Goal: Obtain resource: Obtain resource

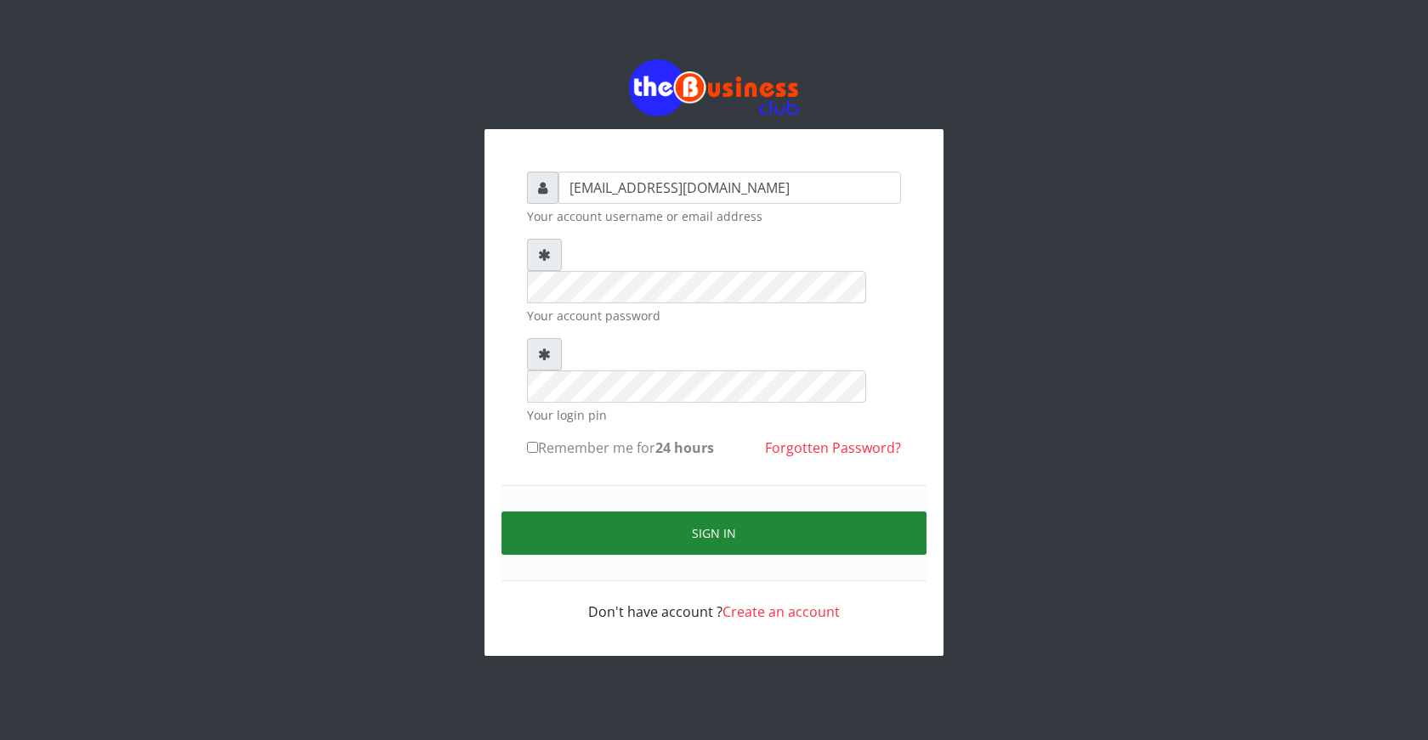
click at [712, 512] on button "Sign in" at bounding box center [713, 533] width 425 height 43
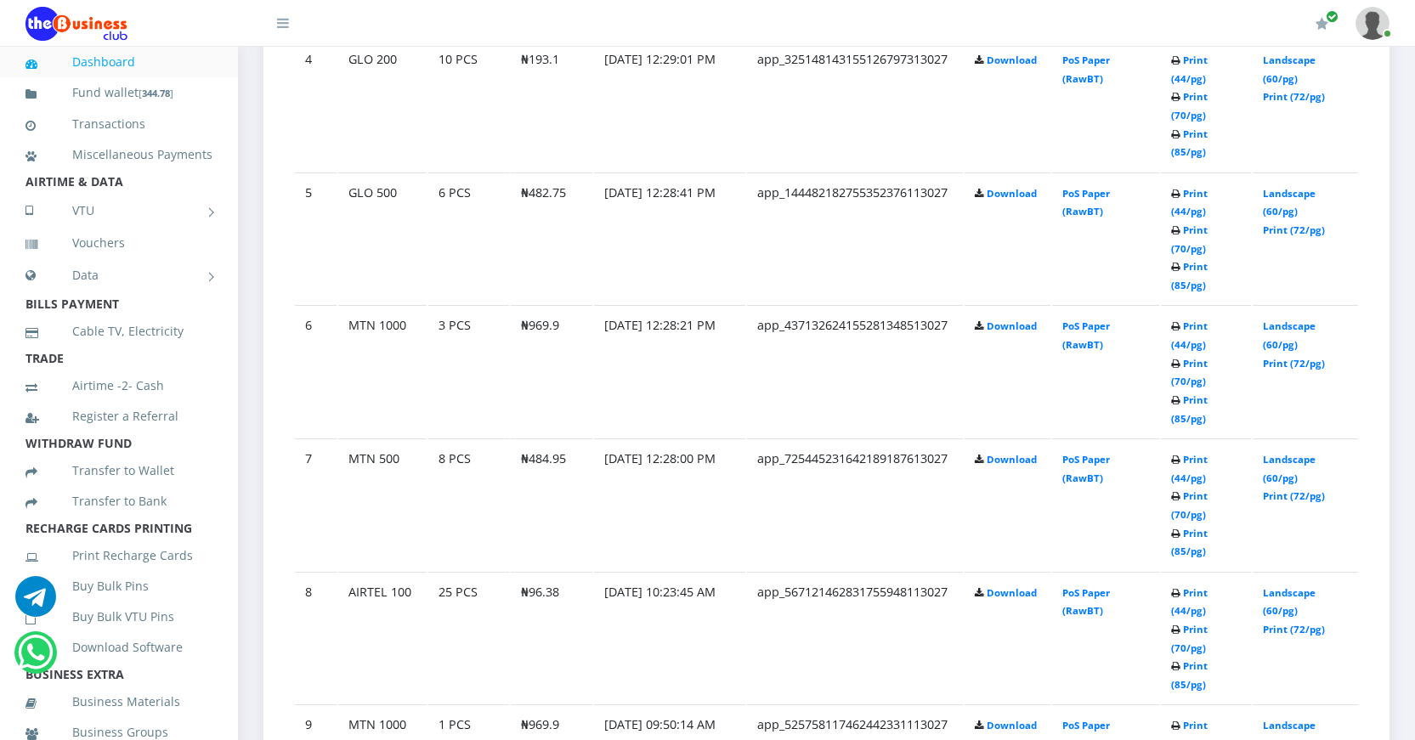
scroll to position [1445, 0]
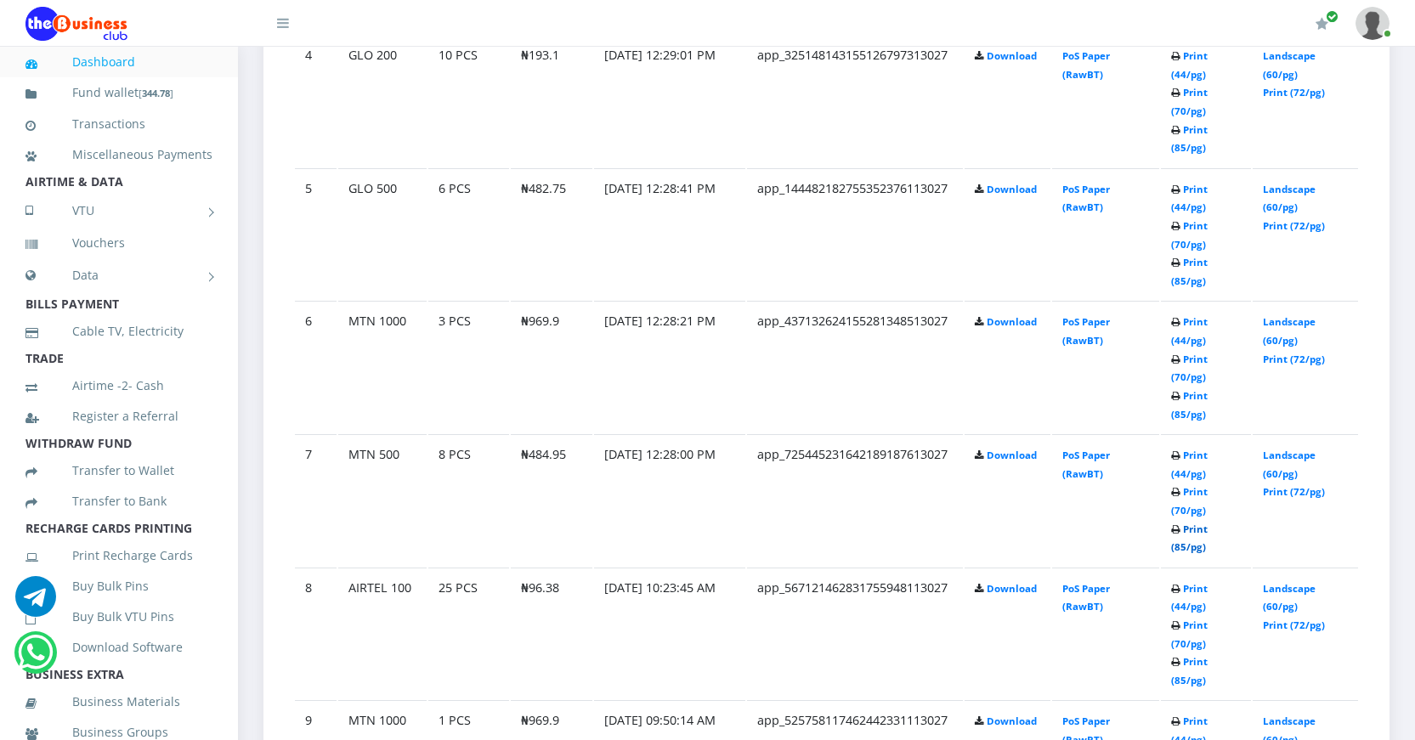
click at [1180, 545] on link "Print (85/pg)" at bounding box center [1189, 538] width 37 height 31
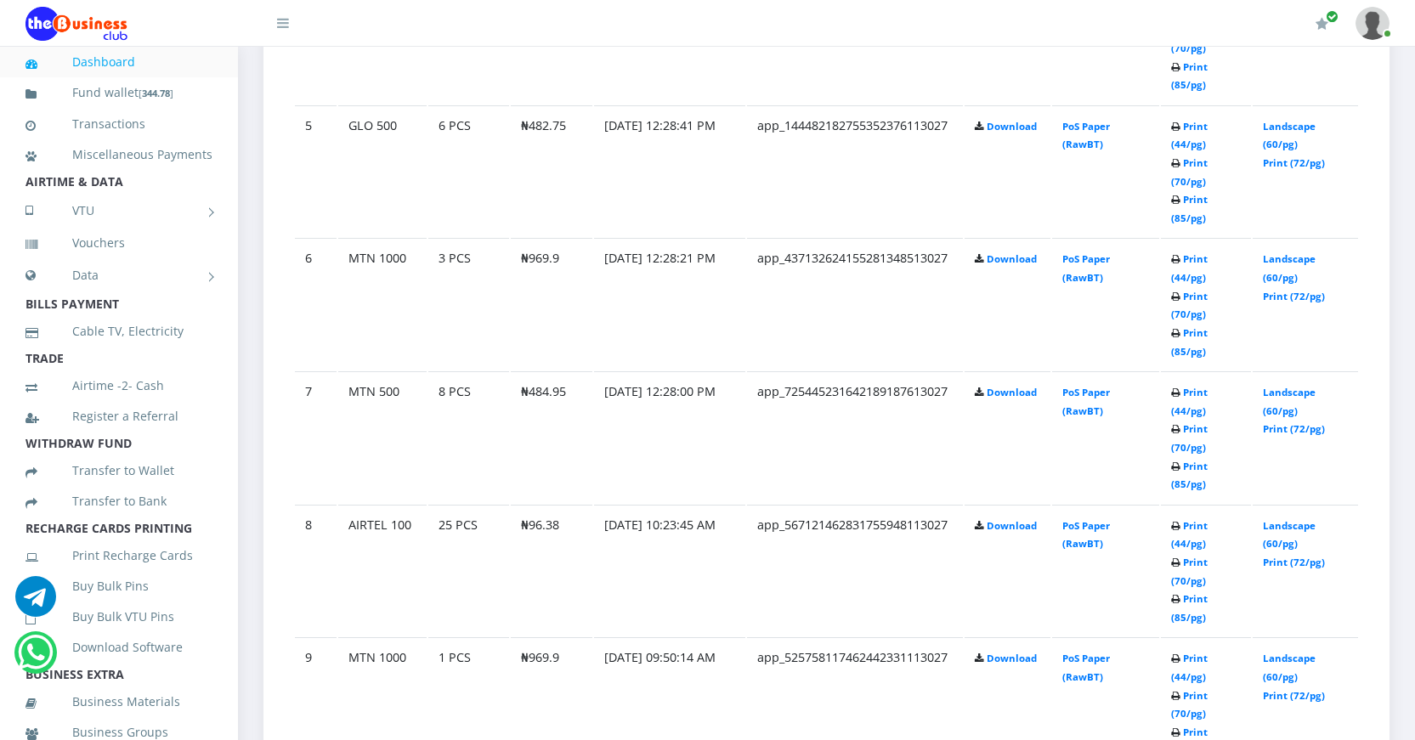
scroll to position [1445, 0]
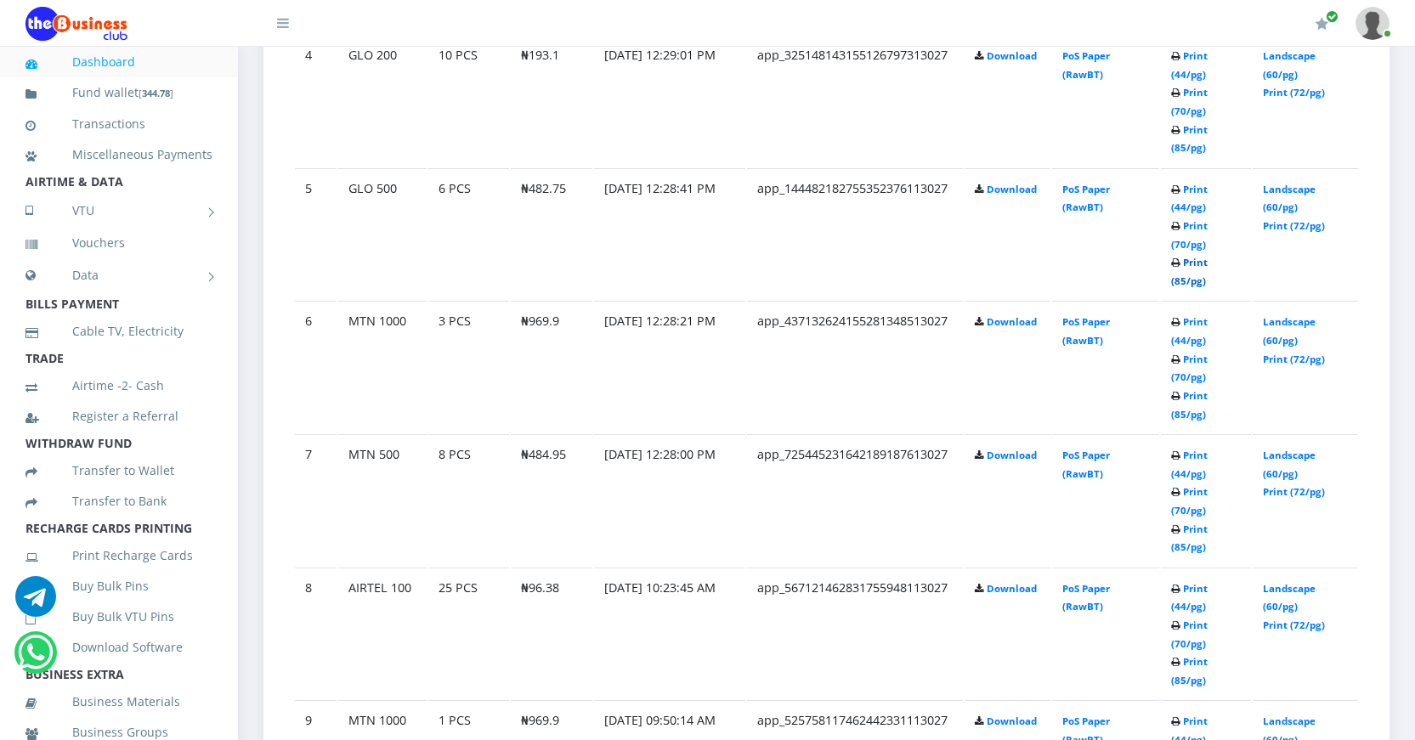
click at [1180, 278] on link "Print (85/pg)" at bounding box center [1189, 271] width 37 height 31
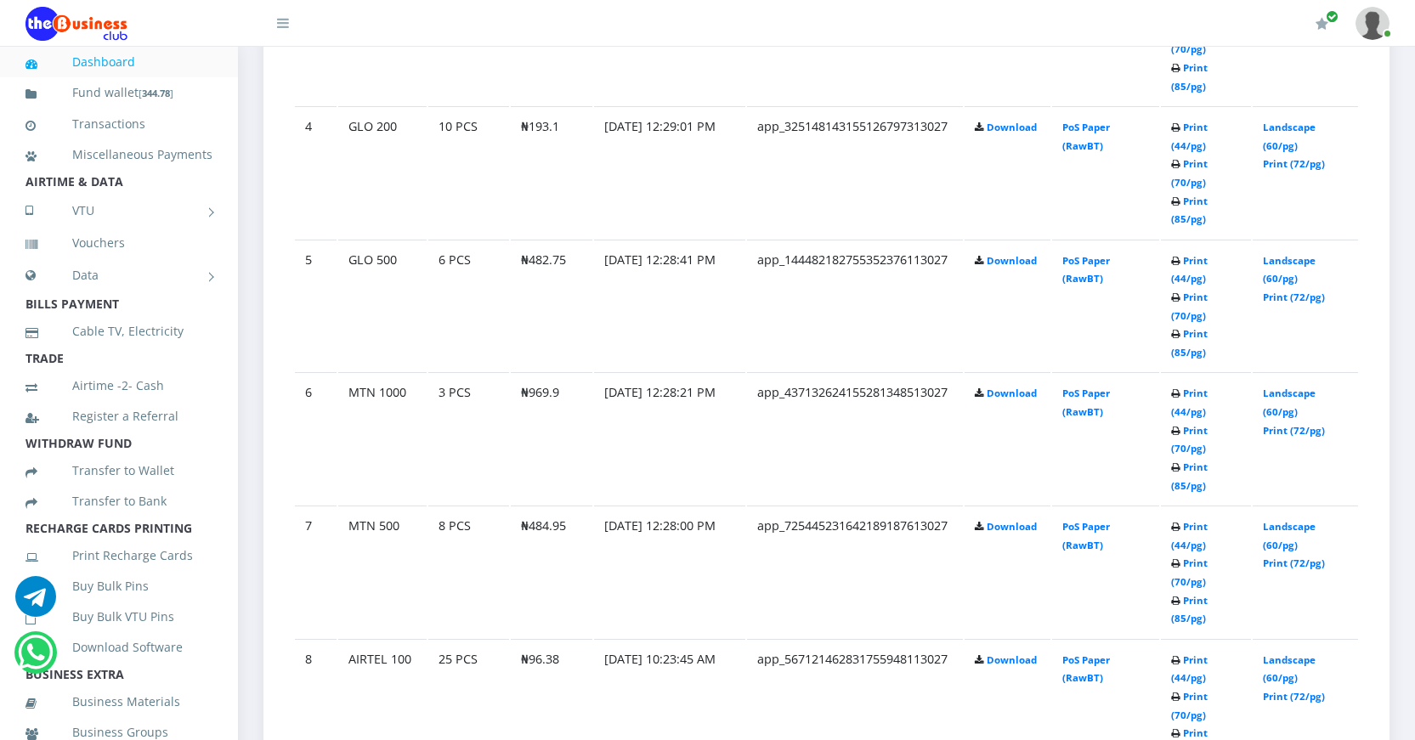
scroll to position [1445, 0]
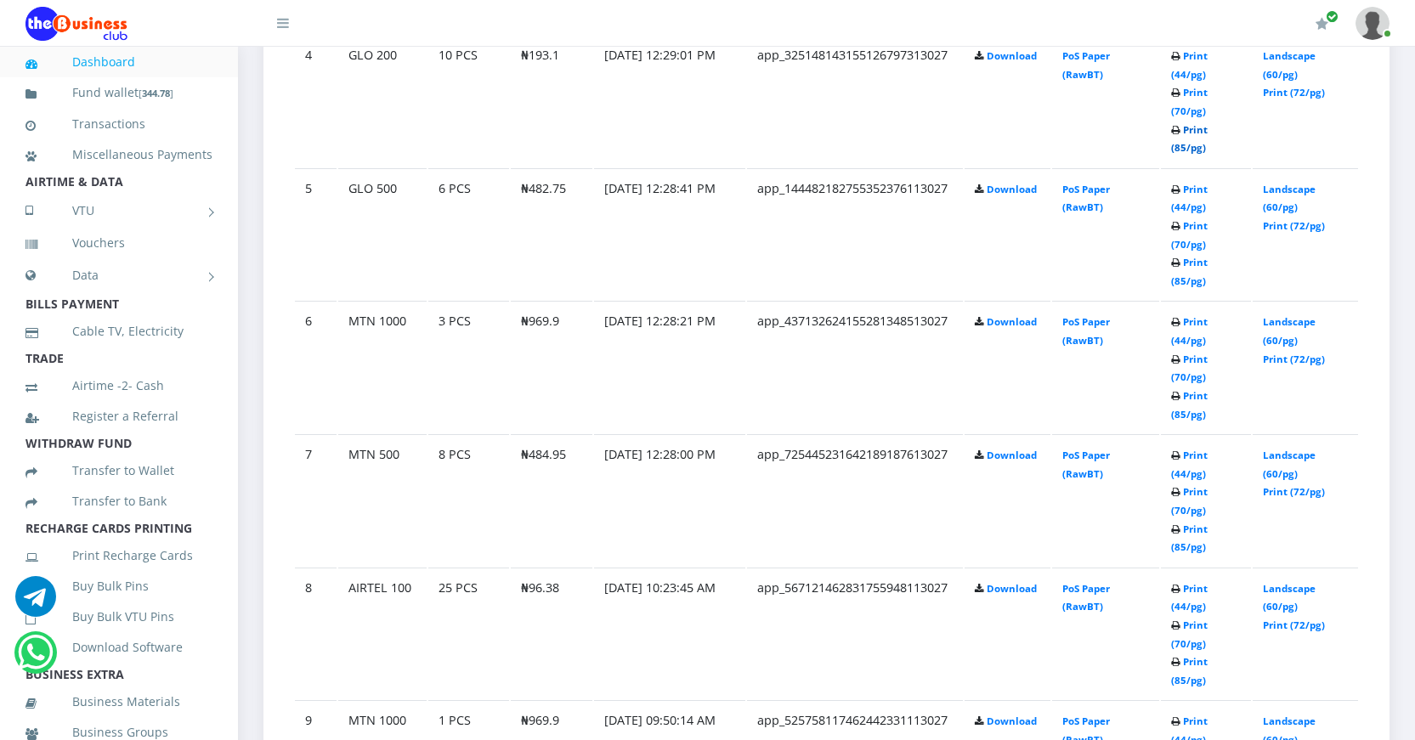
click at [1181, 147] on link "Print (85/pg)" at bounding box center [1189, 138] width 37 height 31
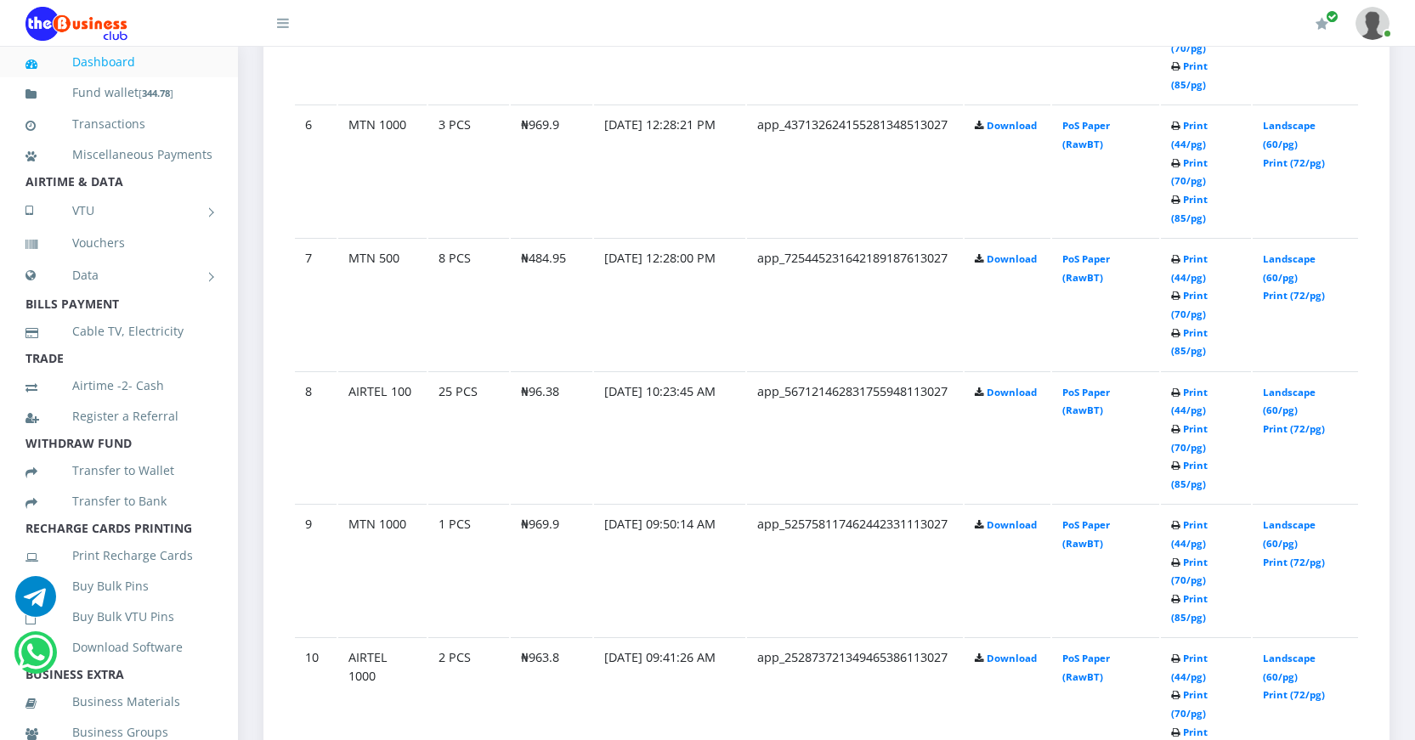
scroll to position [1530, 0]
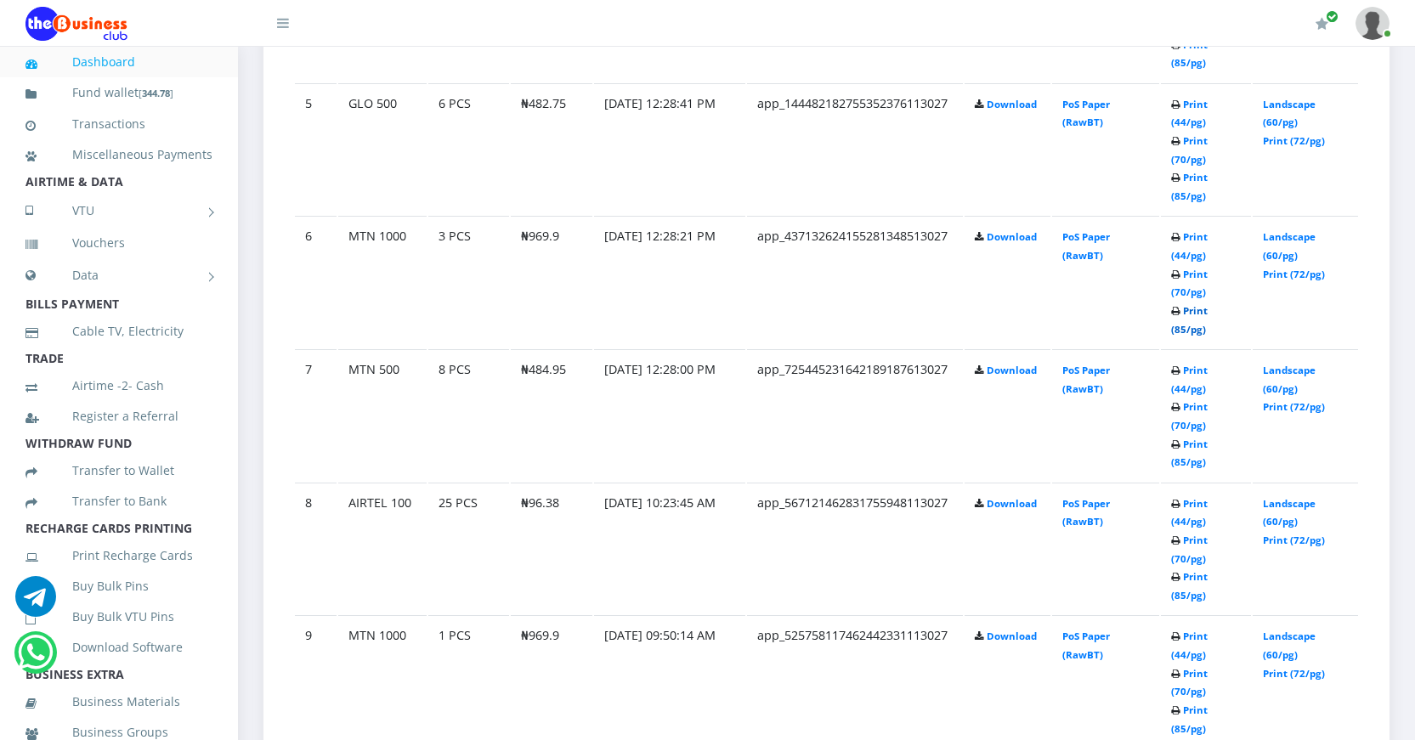
click at [1183, 325] on link "Print (85/pg)" at bounding box center [1189, 319] width 37 height 31
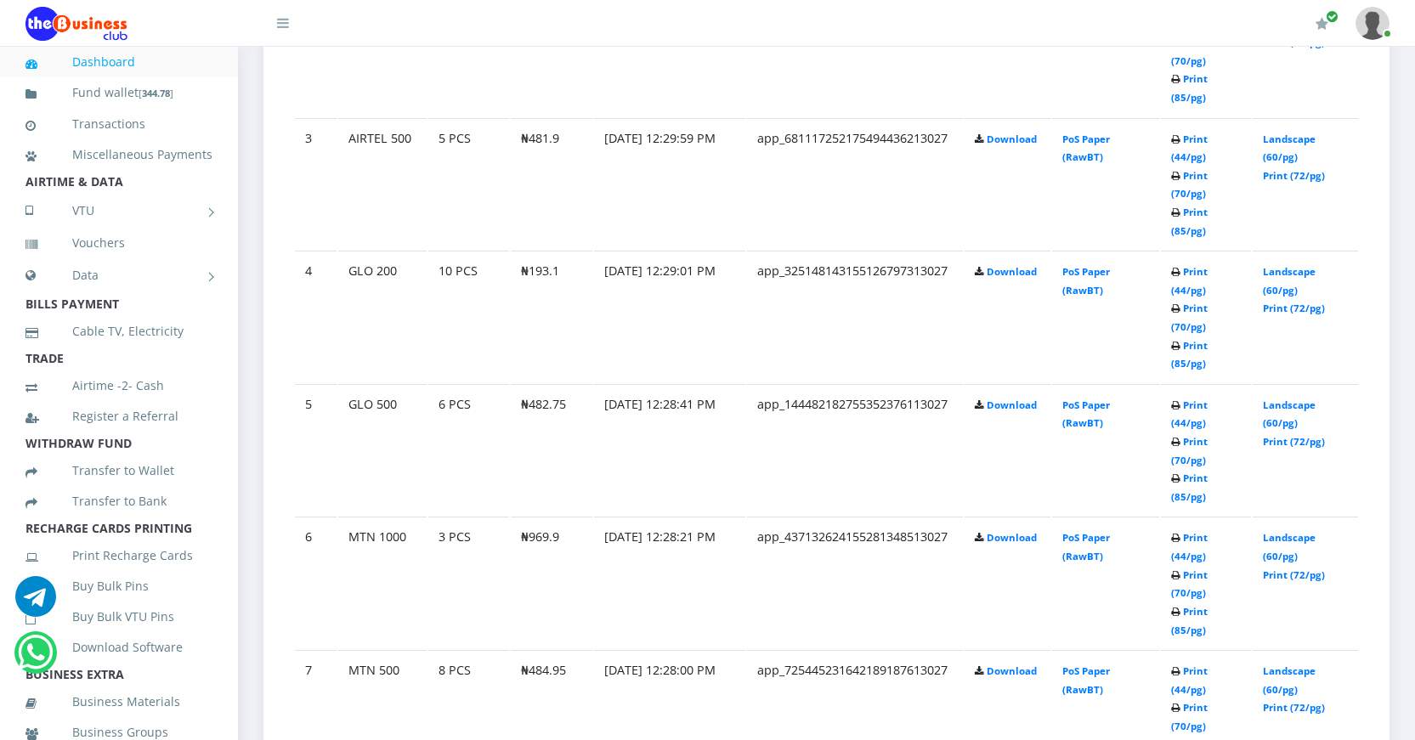
scroll to position [1190, 0]
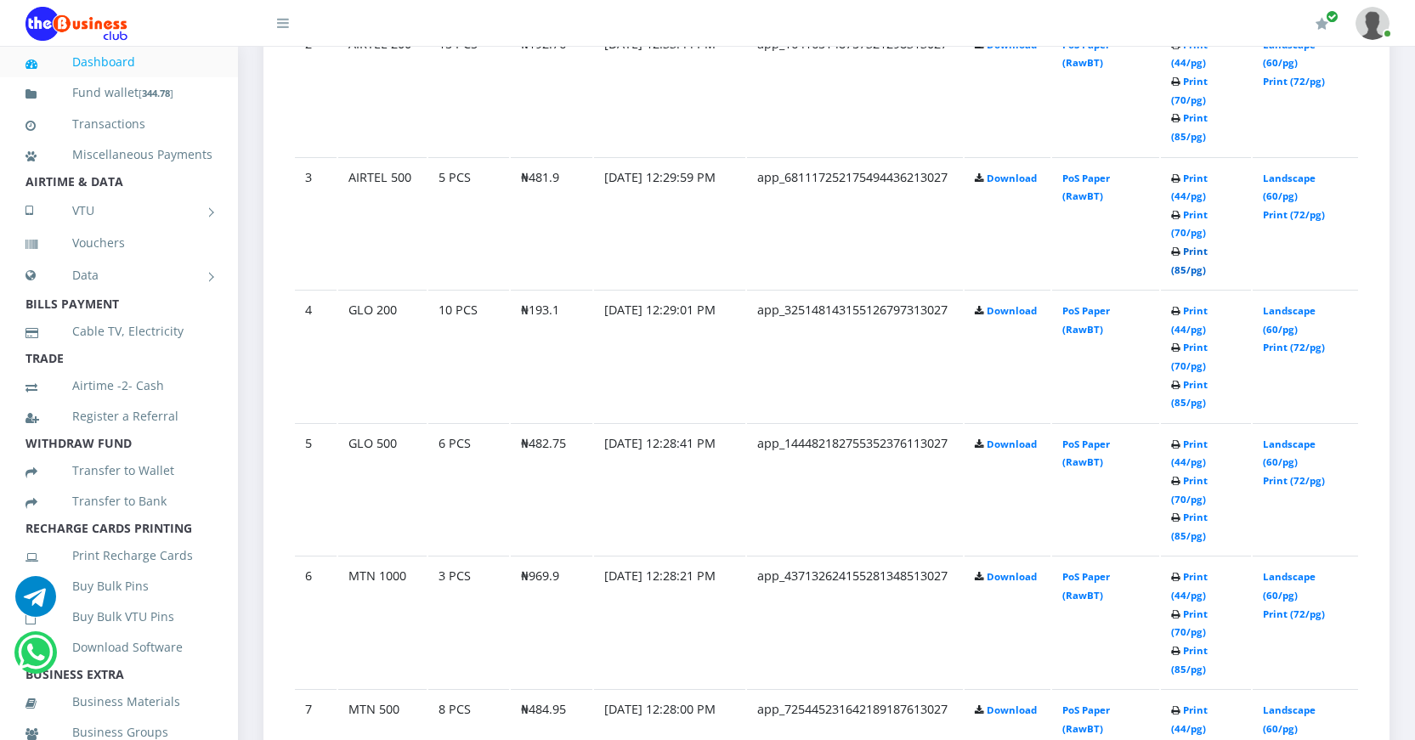
click at [1176, 266] on link "Print (85/pg)" at bounding box center [1189, 260] width 37 height 31
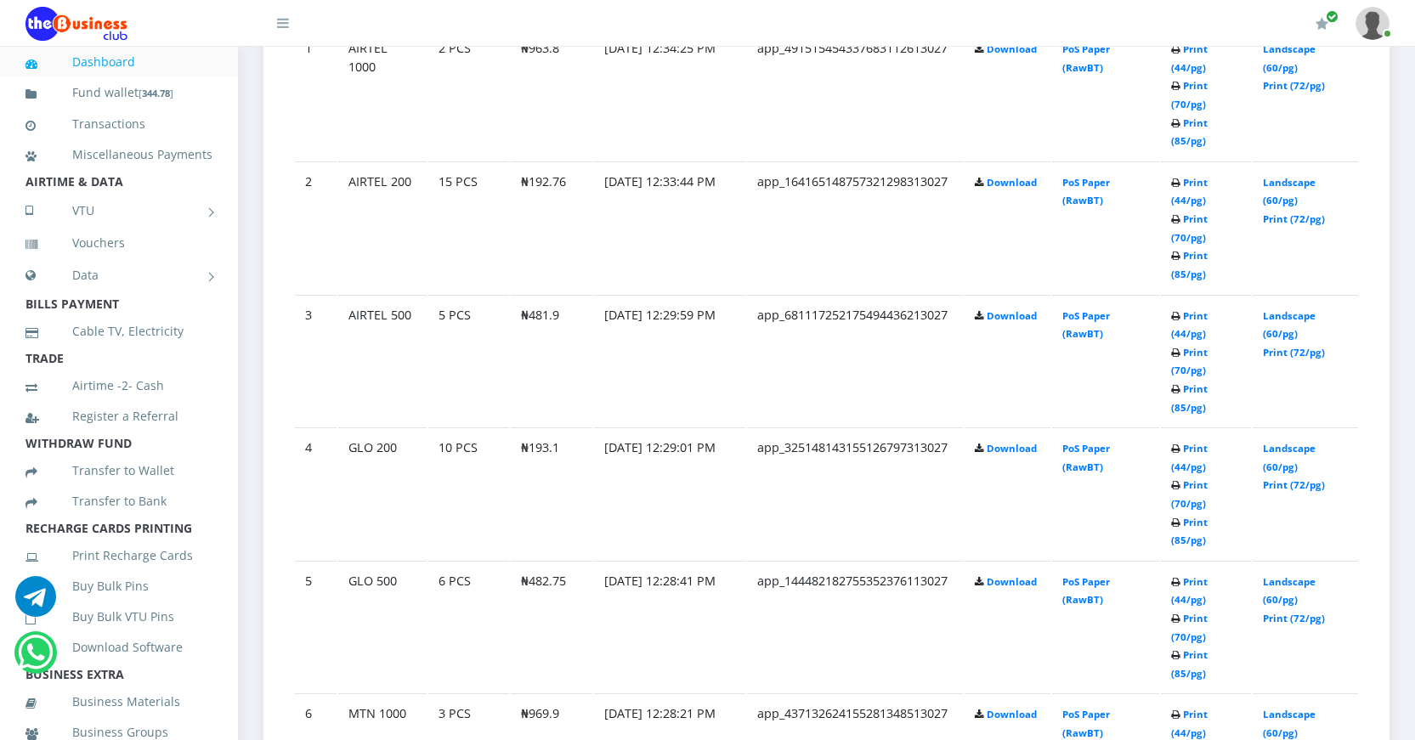
scroll to position [1020, 0]
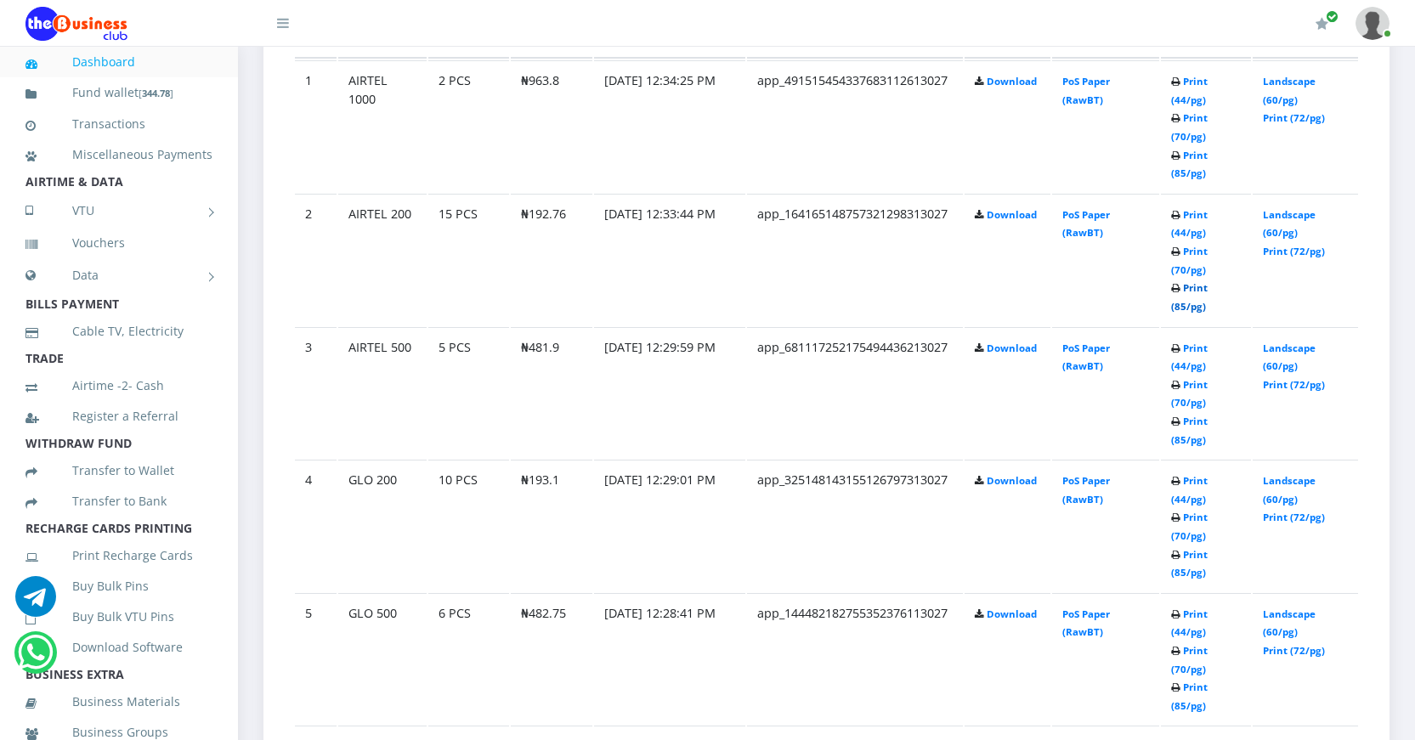
click at [1183, 307] on link "Print (85/pg)" at bounding box center [1189, 296] width 37 height 31
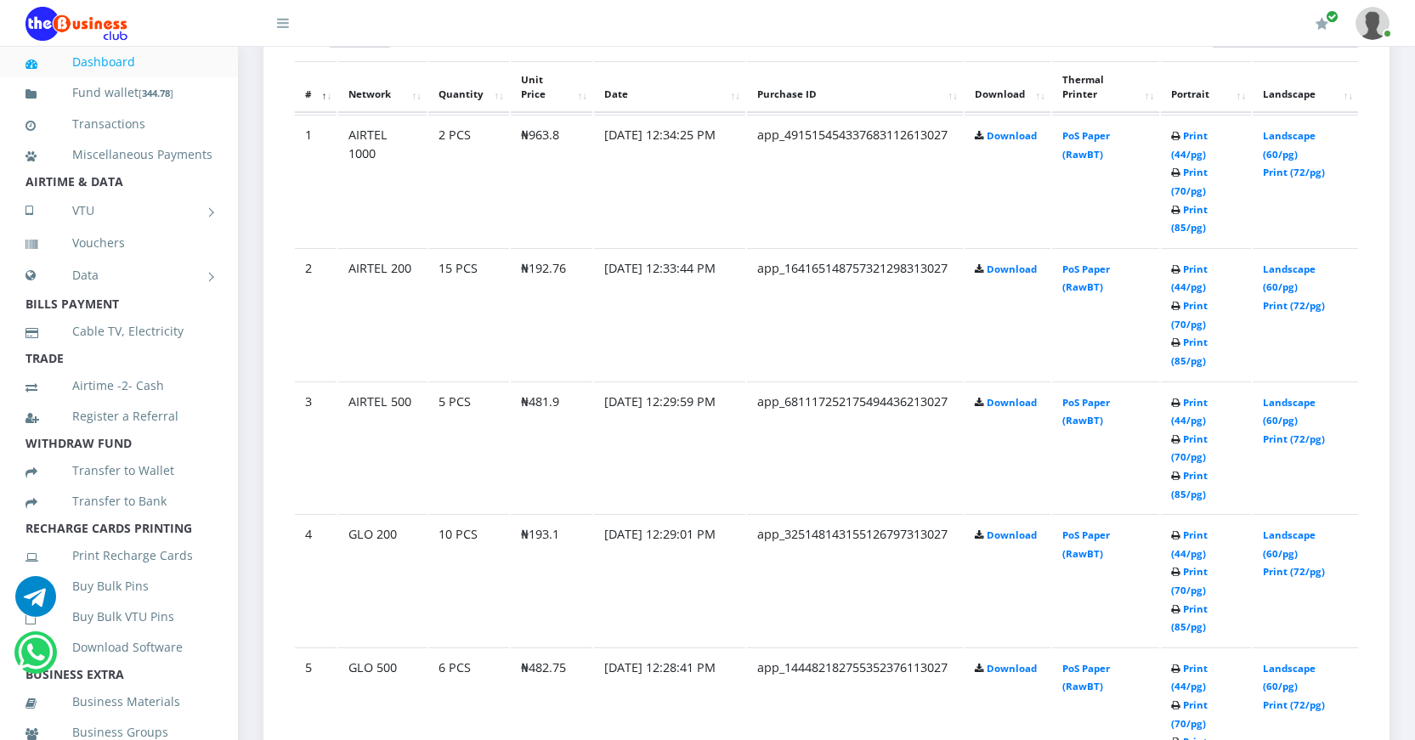
scroll to position [935, 0]
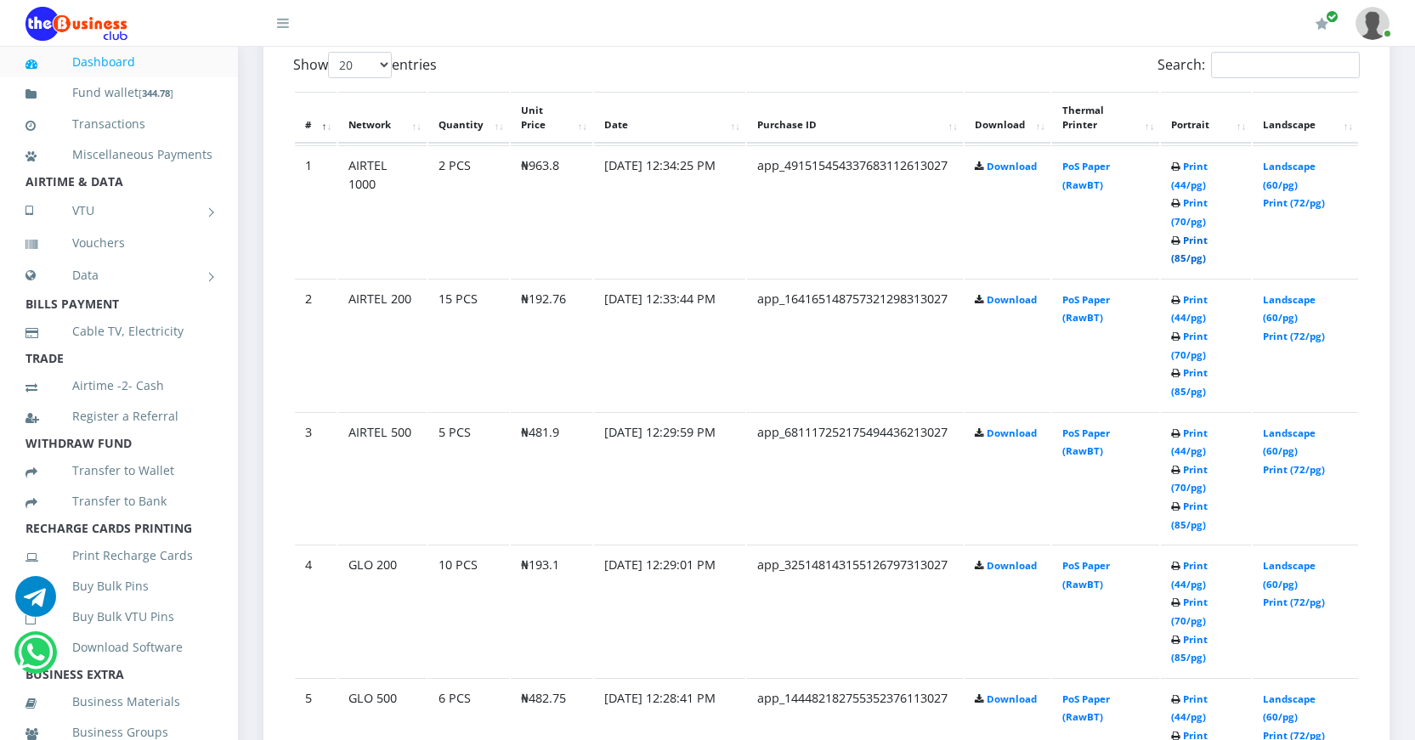
click at [1181, 257] on link "Print (85/pg)" at bounding box center [1189, 249] width 37 height 31
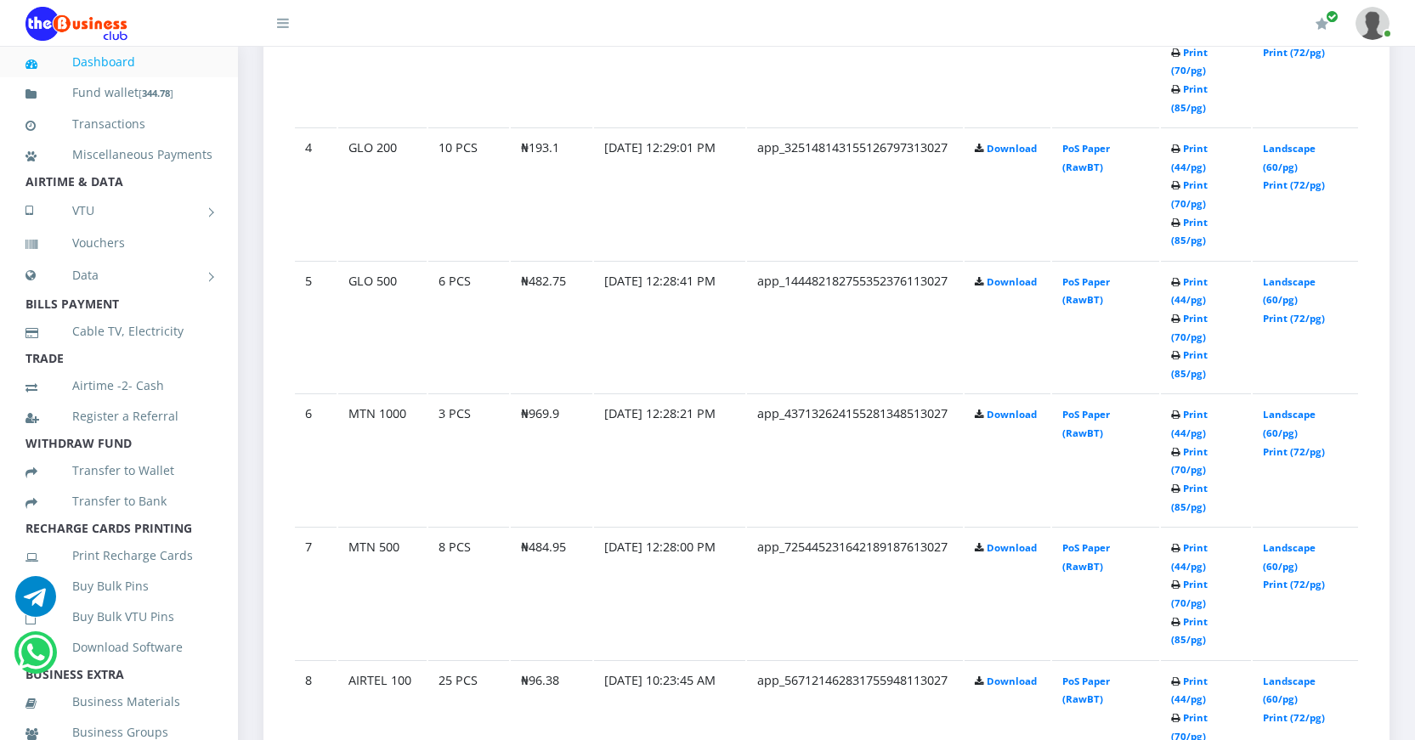
scroll to position [1360, 0]
